Goal: Task Accomplishment & Management: Manage account settings

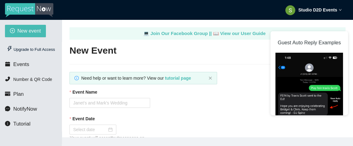
click at [311, 10] on strong "Studio D2D Events" at bounding box center [317, 9] width 39 height 5
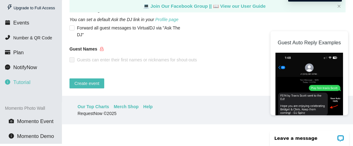
scroll to position [40, 0]
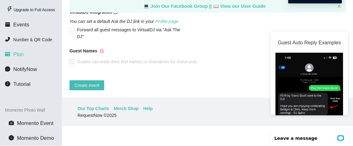
click at [24, 55] on li "Plan" at bounding box center [31, 54] width 62 height 12
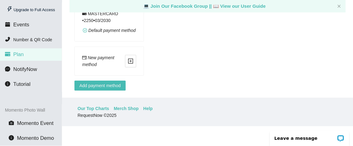
scroll to position [464, 0]
click at [296, 141] on div "Leave a message" at bounding box center [309, 137] width 79 height 15
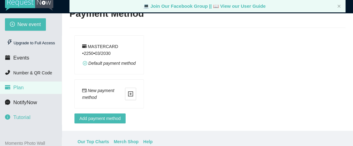
scroll to position [0, 0]
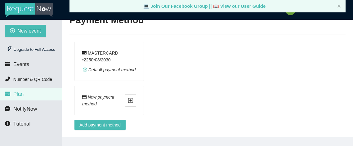
click at [227, 59] on div "MASTERCARD • 2250 • 0 3 / 2030 Default payment method" at bounding box center [210, 64] width 276 height 44
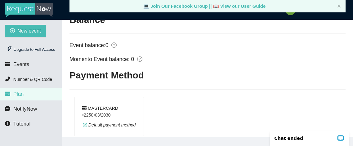
scroll to position [404, 0]
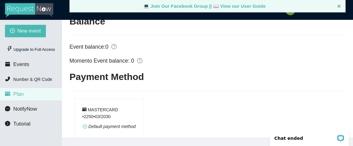
click at [338, 7] on icon "close" at bounding box center [339, 6] width 4 height 4
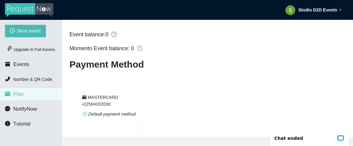
click at [322, 11] on strong "Studio D2D Events" at bounding box center [317, 9] width 39 height 5
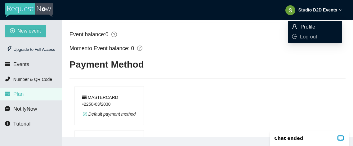
click at [310, 27] on span "Profile" at bounding box center [307, 27] width 15 height 6
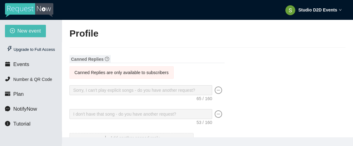
type textarea "[URL][DOMAIN_NAME]"
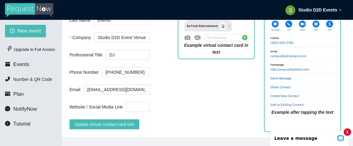
scroll to position [313, 0]
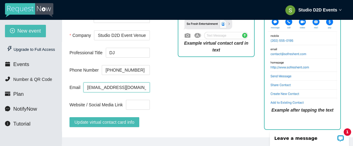
drag, startPoint x: 99, startPoint y: 82, endPoint x: 86, endPoint y: 82, distance: 13.6
click at [86, 82] on input "[EMAIL_ADDRESS][DOMAIN_NAME]" at bounding box center [116, 87] width 66 height 10
type input "[EMAIL_ADDRESS][DOMAIN_NAME]"
click at [178, 81] on div "Example virtual contact card in text" at bounding box center [216, 63] width 86 height 141
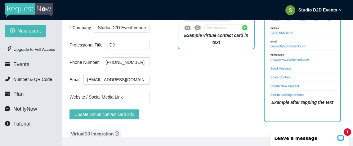
scroll to position [322, 0]
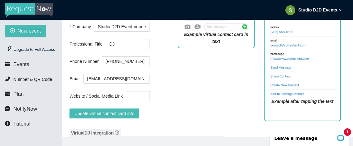
click at [165, 96] on div "Virtual Contact Card Watch a tutorial on using a Contact Card. First Name Studi…" at bounding box center [207, 42] width 276 height 167
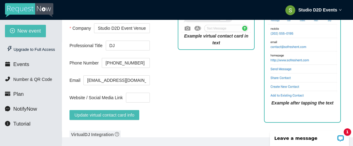
scroll to position [320, 0]
